Goal: Information Seeking & Learning: Learn about a topic

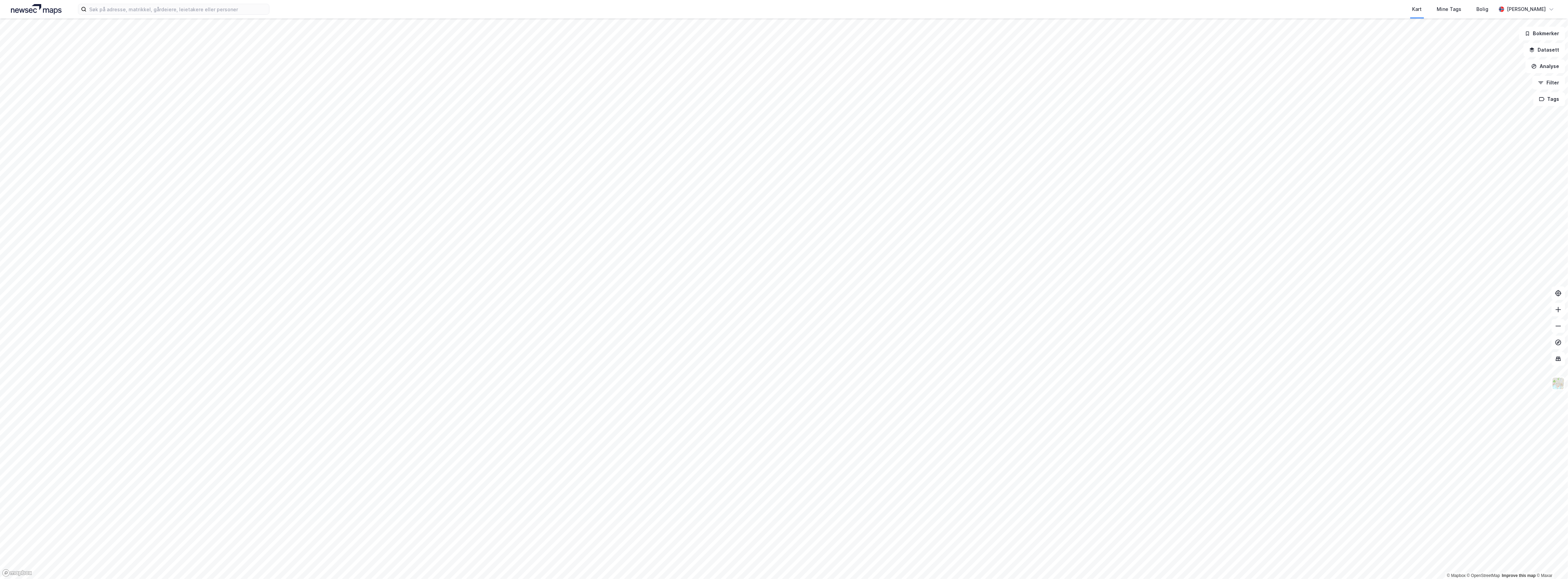
click at [545, 578] on html "Kart Mine Tags Bolig [PERSON_NAME] © Mapbox © OpenStreetMap Improve this map © …" at bounding box center [784, 289] width 1568 height 579
click at [504, 578] on html "Kart Mine Tags Bolig [PERSON_NAME] © Mapbox © OpenStreetMap Improve this map © …" at bounding box center [784, 289] width 1568 height 579
click at [412, 578] on html "Kart Mine Tags Bolig [PERSON_NAME] © Mapbox © OpenStreetMap Improve this map © …" at bounding box center [784, 289] width 1568 height 579
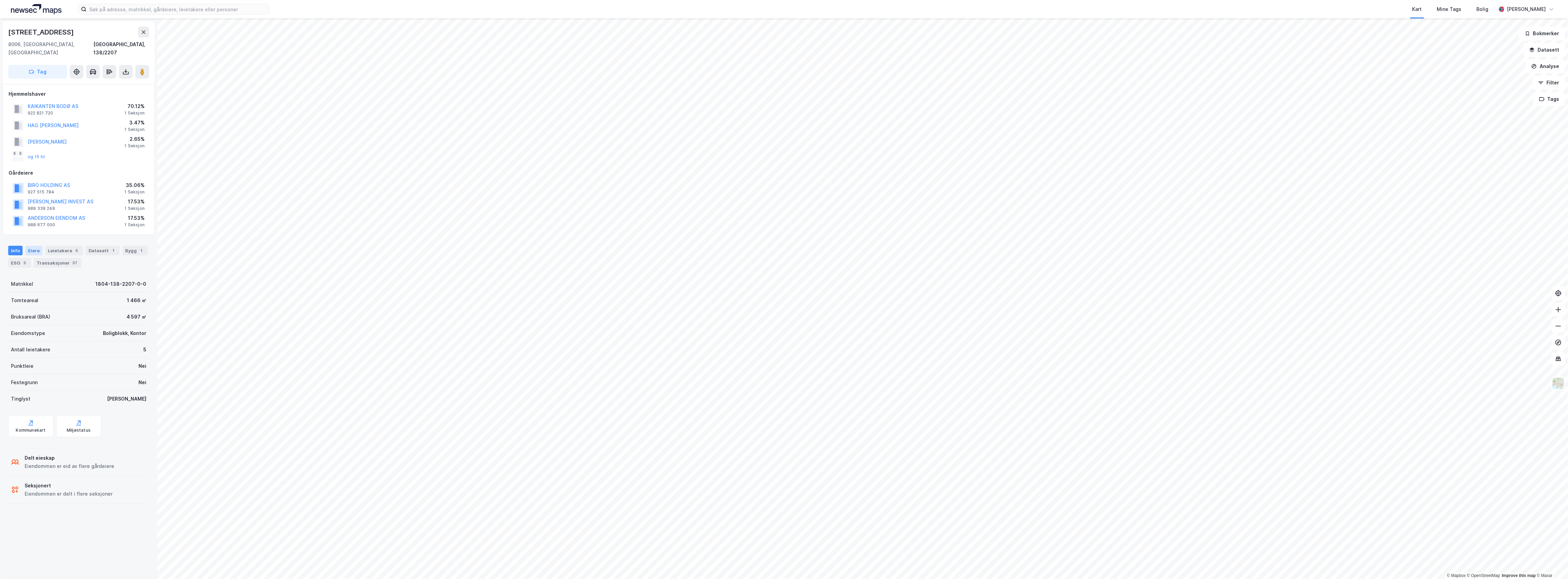
click at [35, 246] on div "Eiere" at bounding box center [34, 250] width 17 height 10
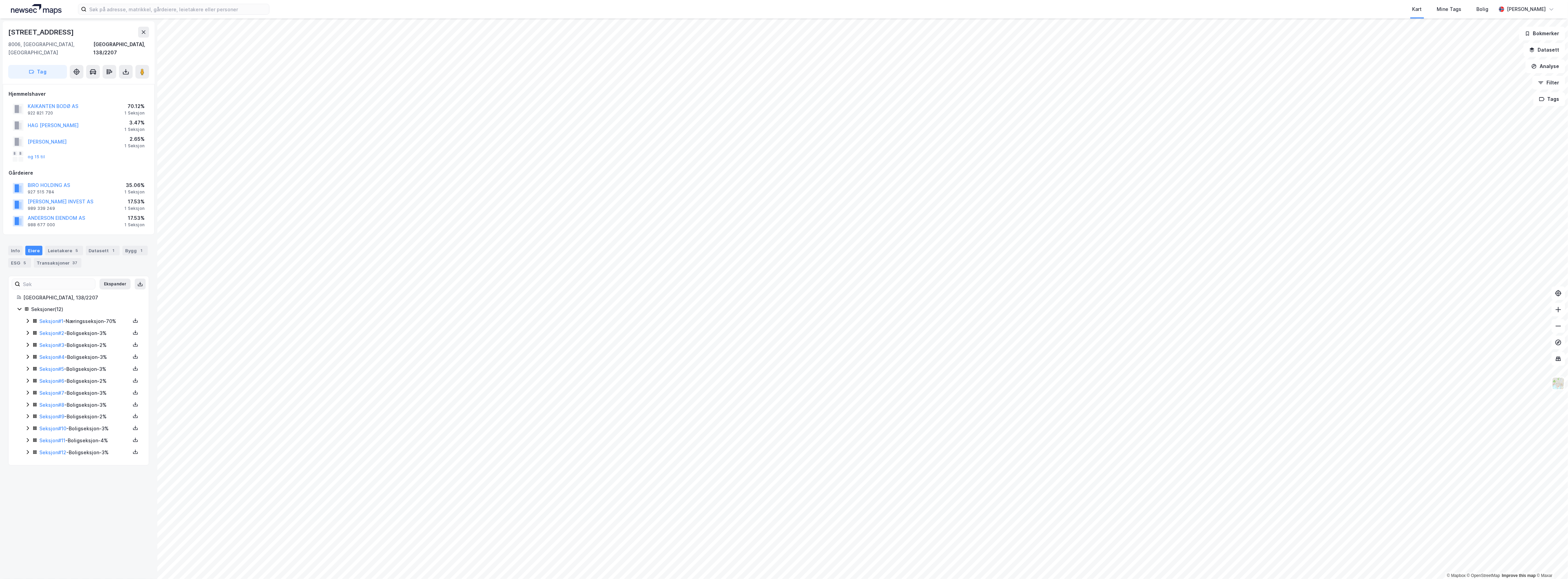
click at [27, 318] on icon at bounding box center [28, 321] width 6 height 6
click at [53, 354] on icon at bounding box center [52, 356] width 2 height 4
click at [51, 402] on icon at bounding box center [53, 399] width 6 height 6
click at [53, 246] on div "Leietakere 5" at bounding box center [64, 250] width 38 height 10
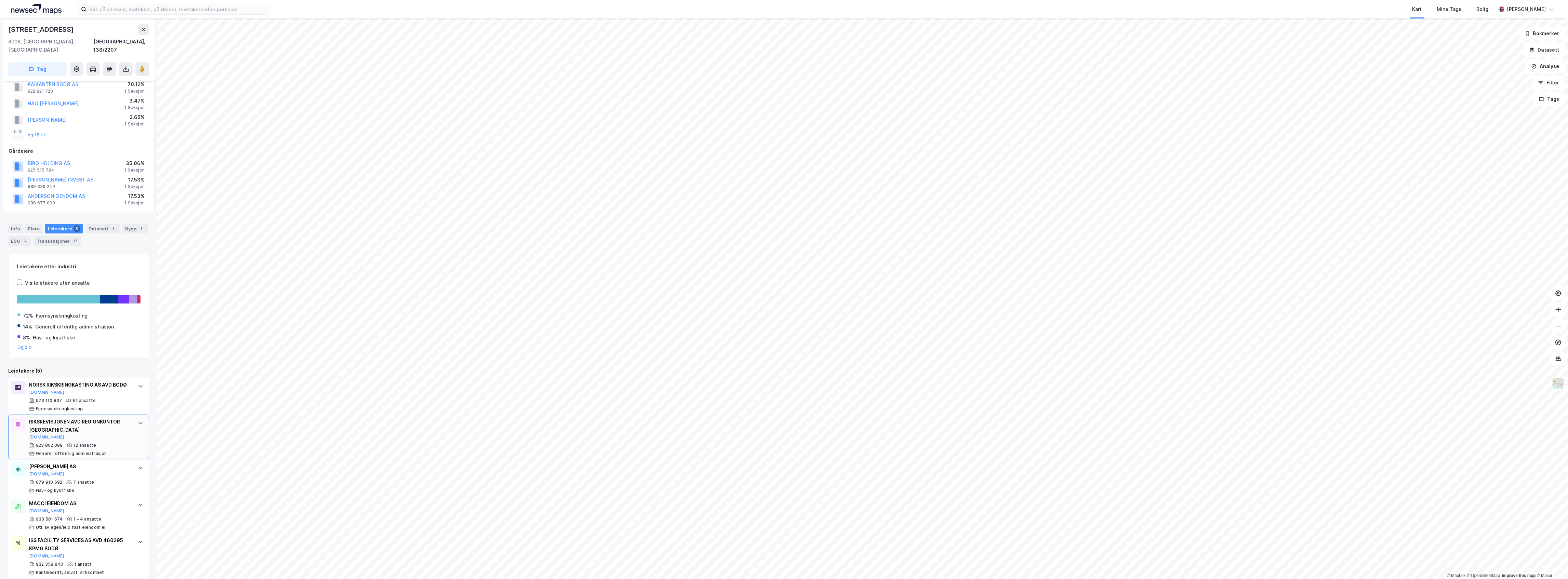
scroll to position [31, 0]
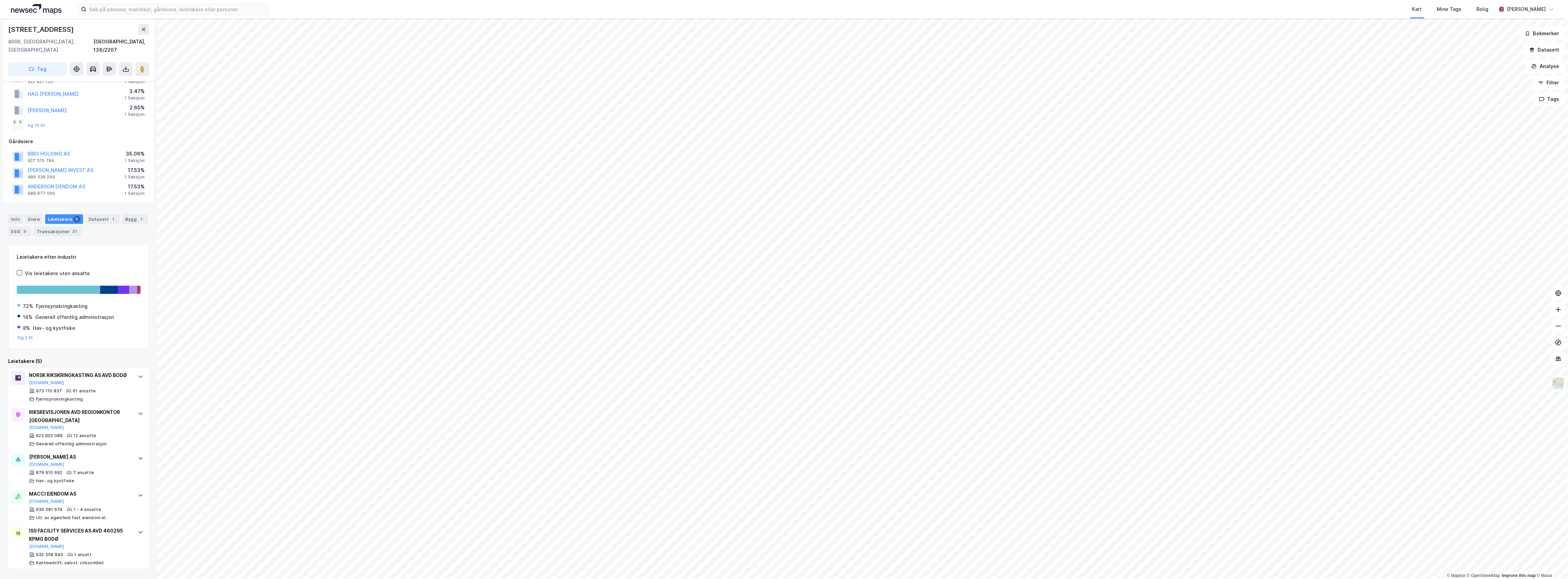
click at [434, 578] on html "Kart Mine Tags [PERSON_NAME] © Mapbox © OpenStreetMap Improve this map © Maxar …" at bounding box center [784, 289] width 1568 height 579
